Goal: Information Seeking & Learning: Learn about a topic

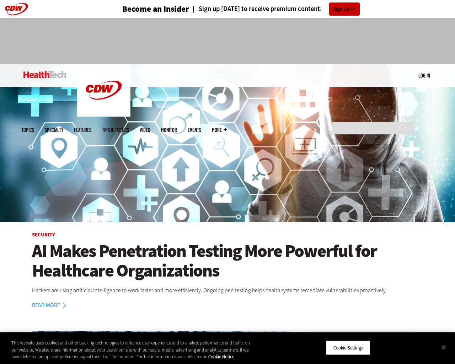
click at [451, 182] on img at bounding box center [227, 143] width 455 height 158
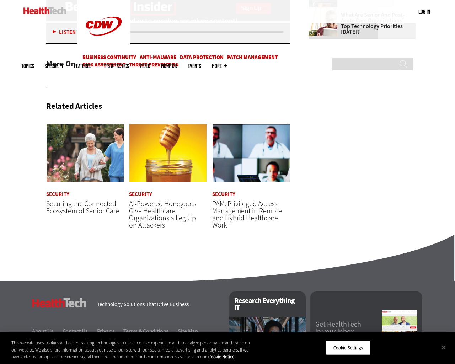
scroll to position [1166, 0]
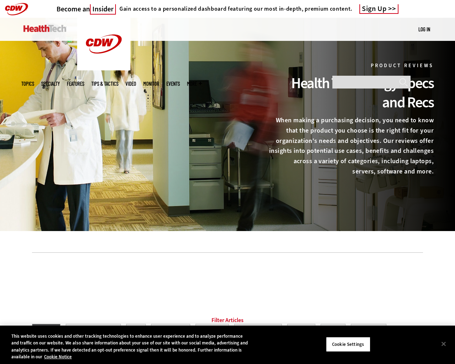
click at [451, 182] on div at bounding box center [227, 124] width 455 height 213
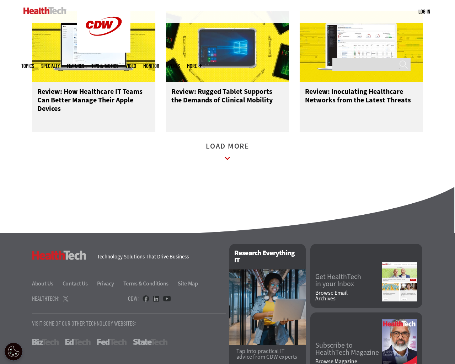
scroll to position [935, 0]
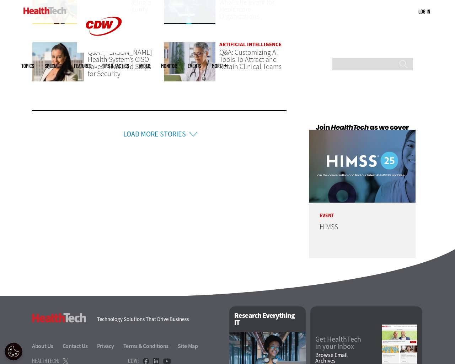
scroll to position [1692, 0]
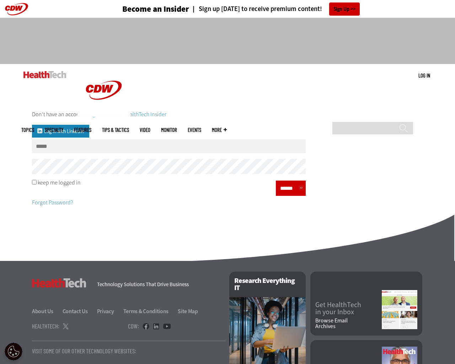
scroll to position [70, 0]
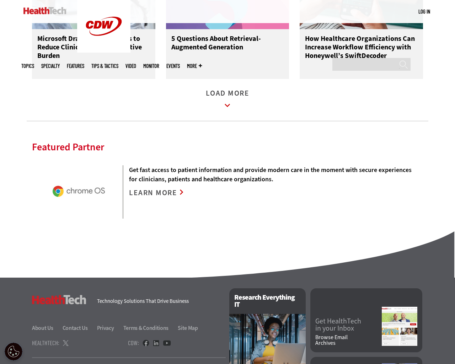
scroll to position [1334, 0]
